Goal: Task Accomplishment & Management: Use online tool/utility

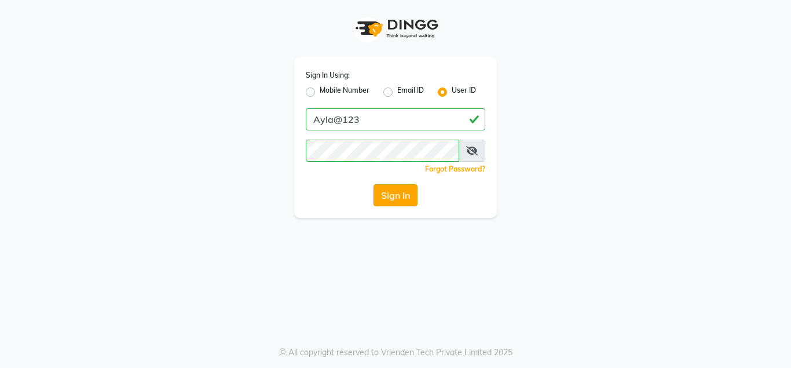
click at [385, 197] on button "Sign In" at bounding box center [395, 195] width 44 height 22
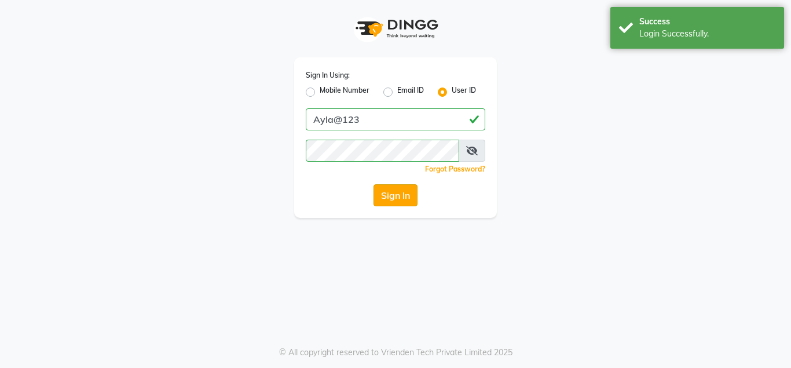
select select "7756"
select select "service"
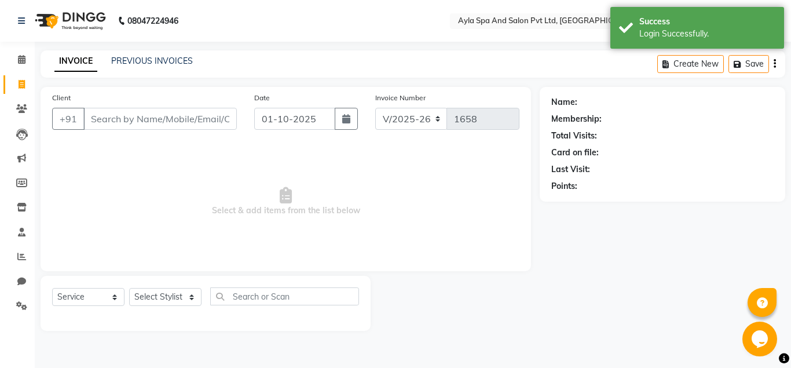
click at [195, 120] on input "Client" at bounding box center [159, 119] width 153 height 22
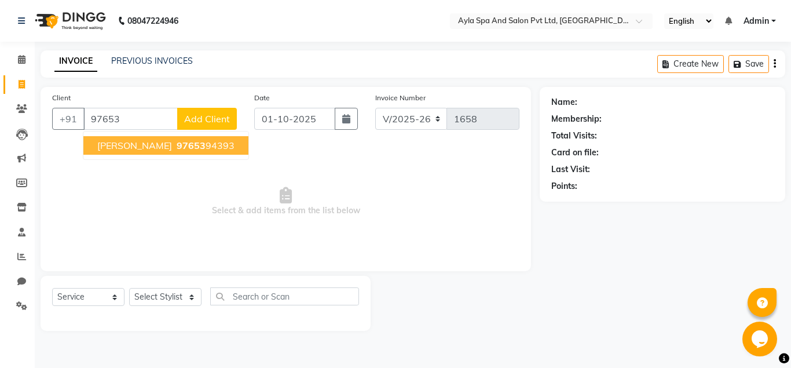
click at [177, 146] on span "97653" at bounding box center [191, 145] width 29 height 12
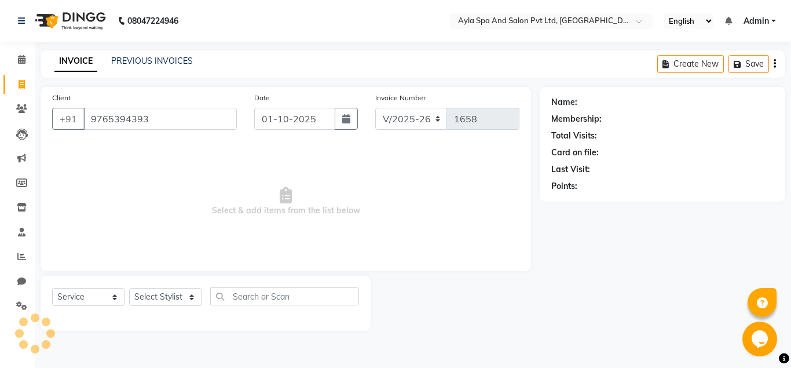
type input "9765394393"
select select "1: Object"
